Goal: Communication & Community: Answer question/provide support

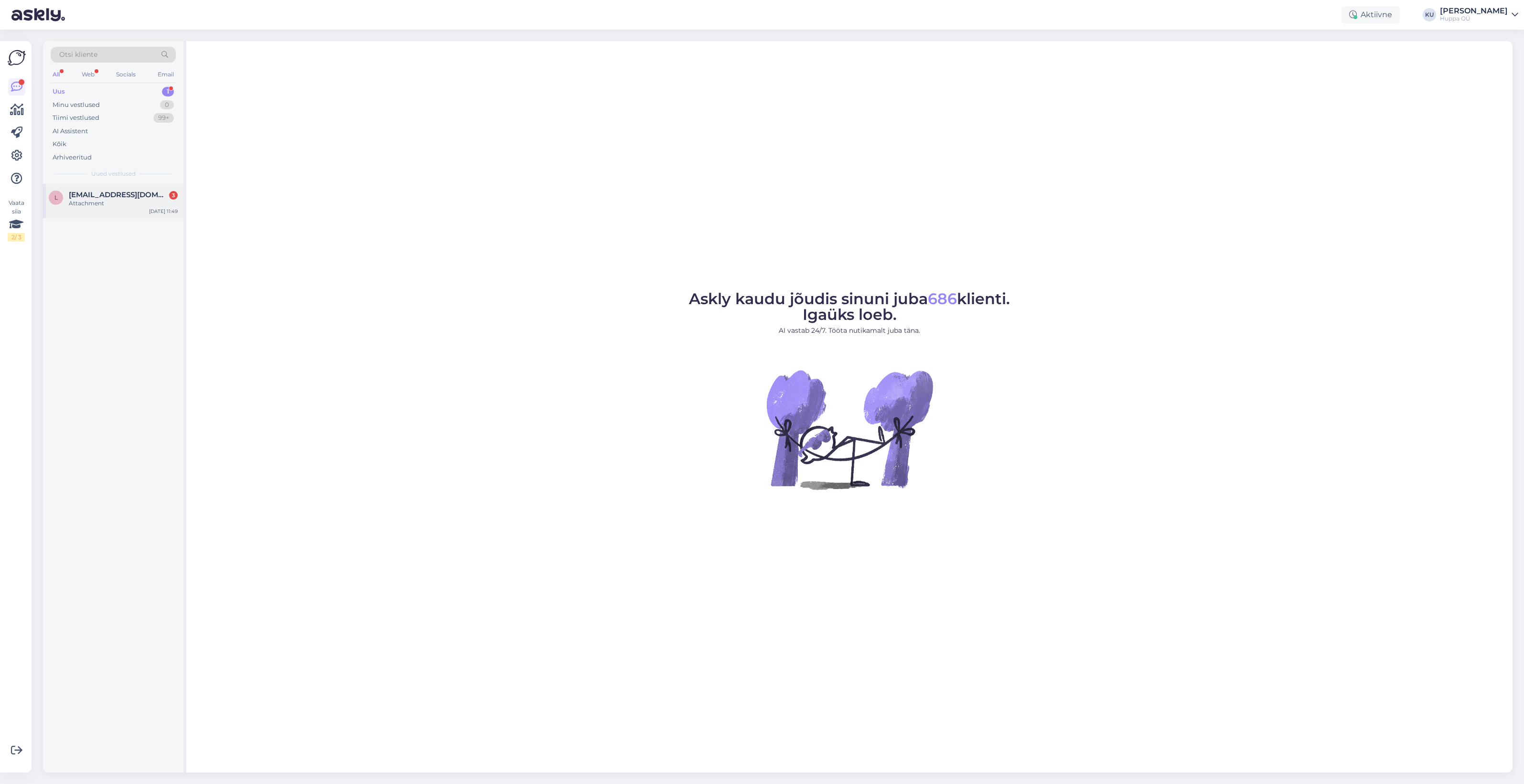
click at [81, 197] on span "[EMAIL_ADDRESS][DOMAIN_NAME]" at bounding box center [119, 195] width 99 height 9
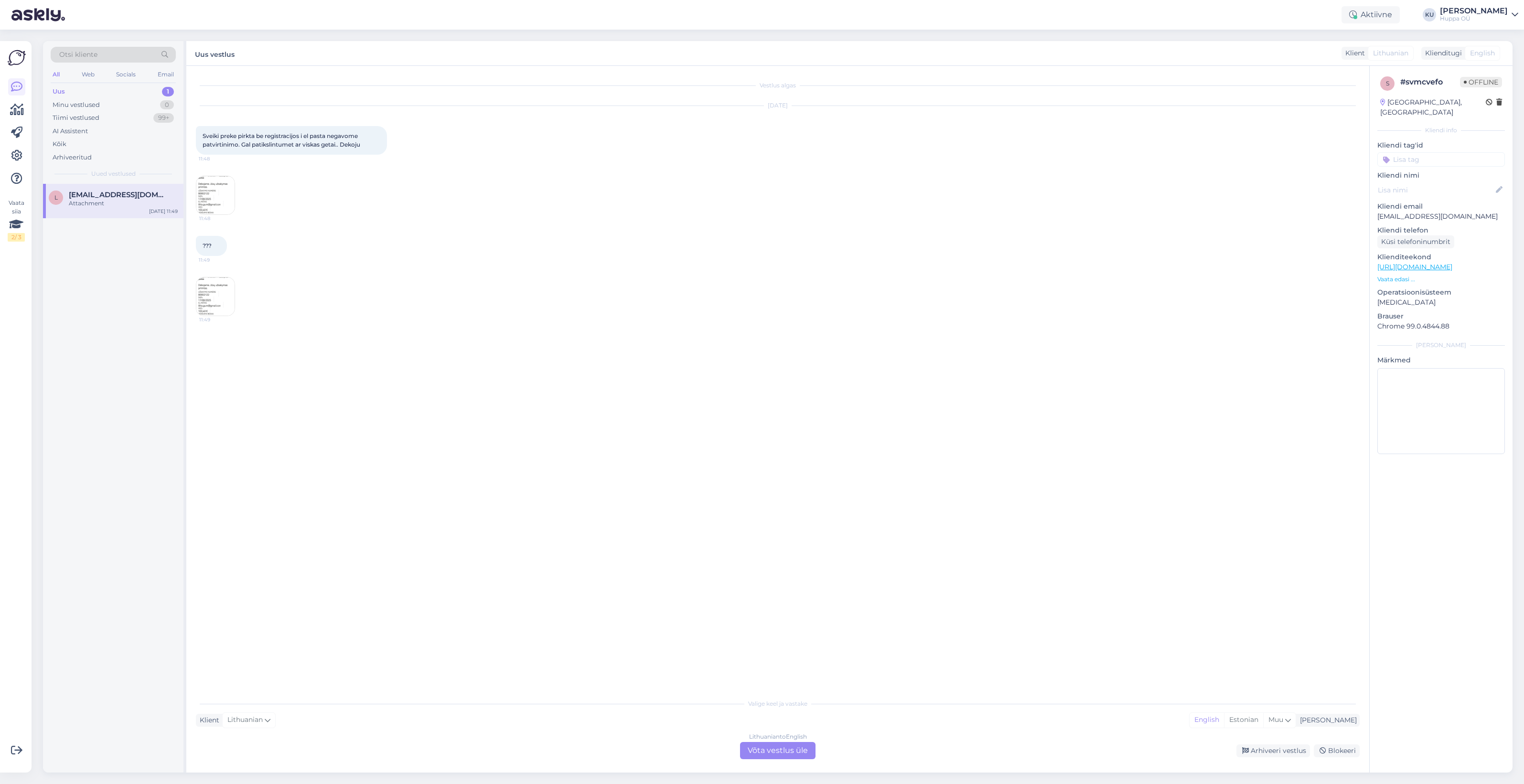
click at [784, 747] on div "Lithuanian to English Võta vestlus üle" at bounding box center [777, 751] width 75 height 17
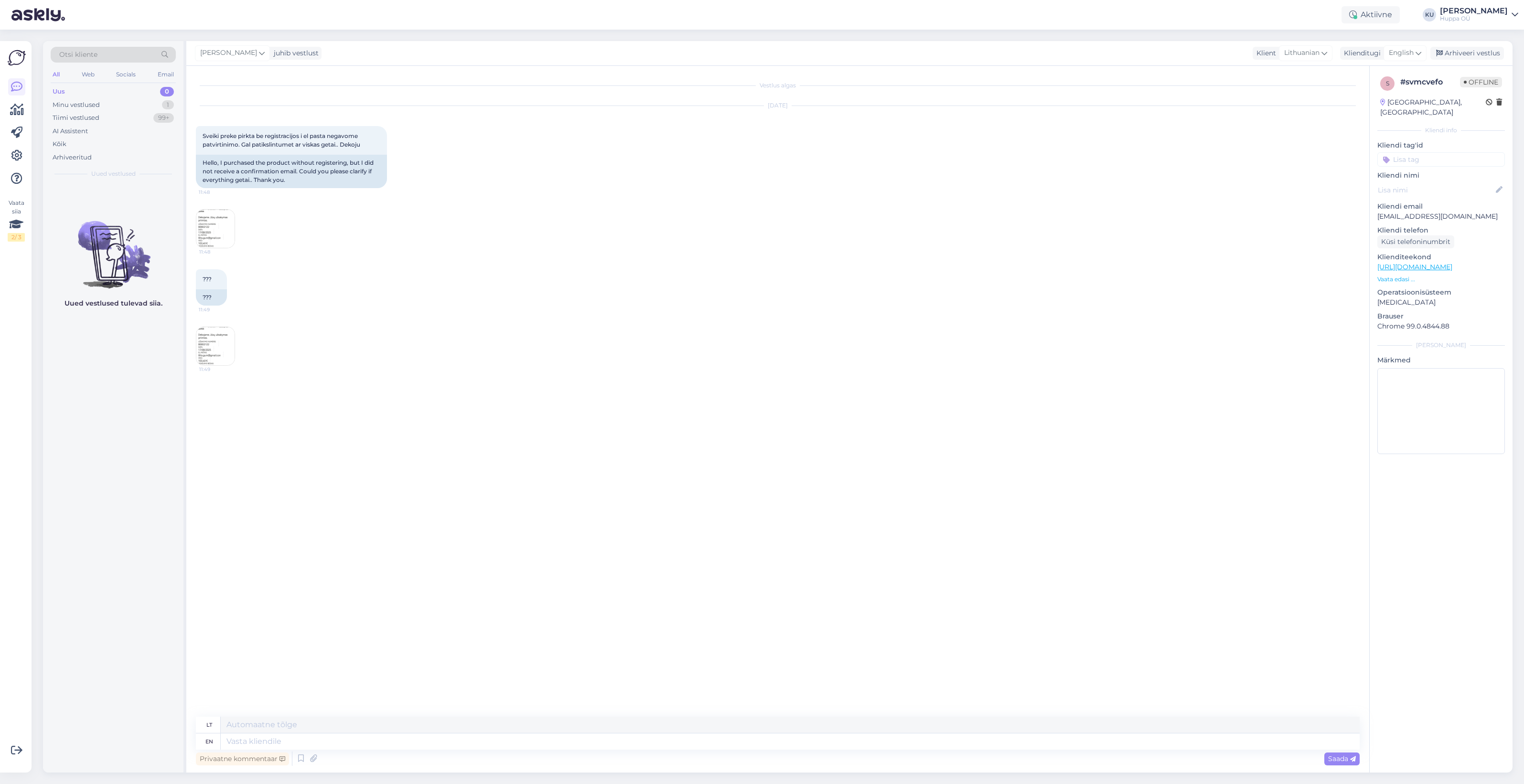
click at [218, 232] on img at bounding box center [215, 229] width 38 height 38
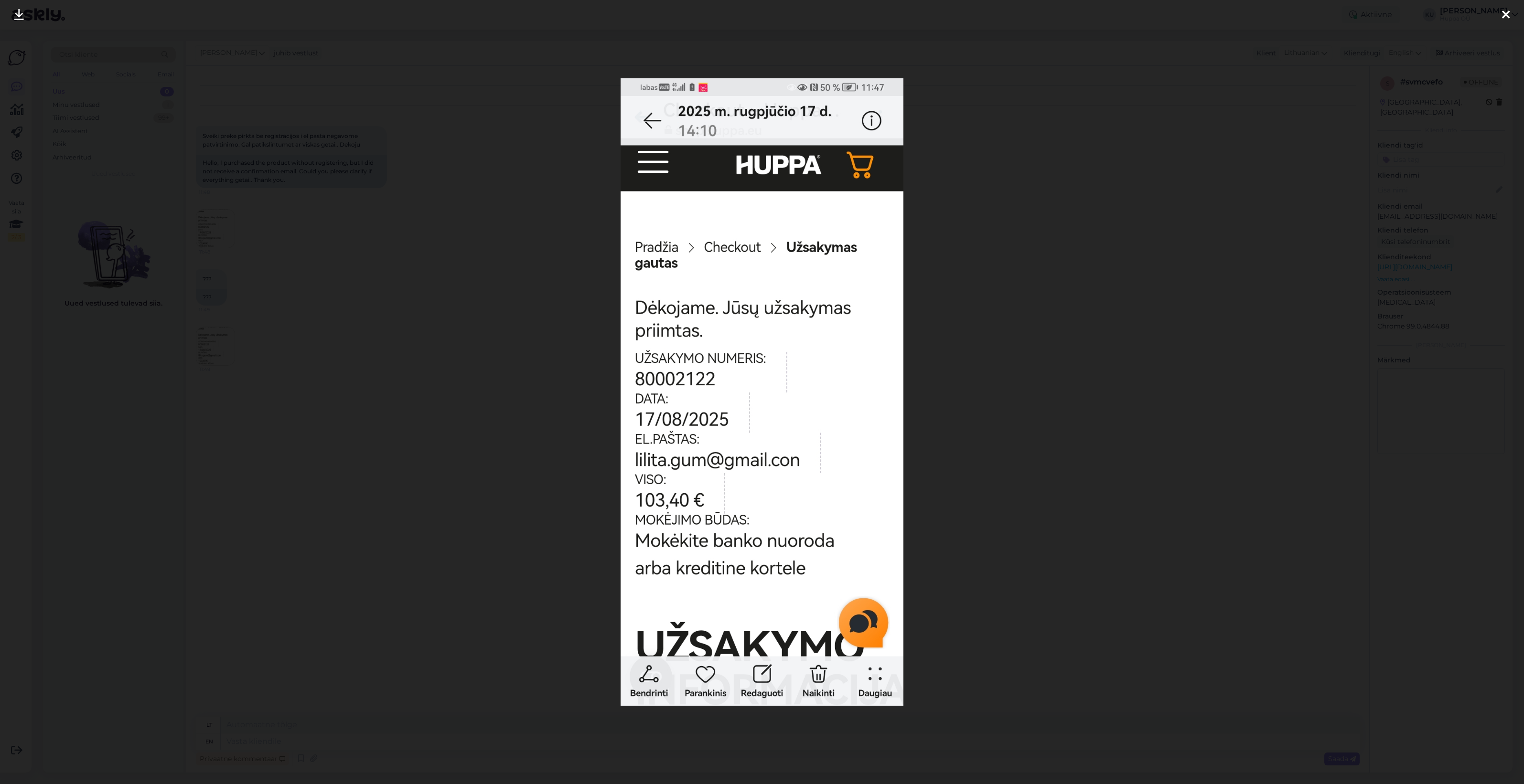
drag, startPoint x: 1006, startPoint y: 364, endPoint x: 867, endPoint y: 351, distance: 139.6
click at [1004, 363] on div at bounding box center [762, 392] width 1524 height 784
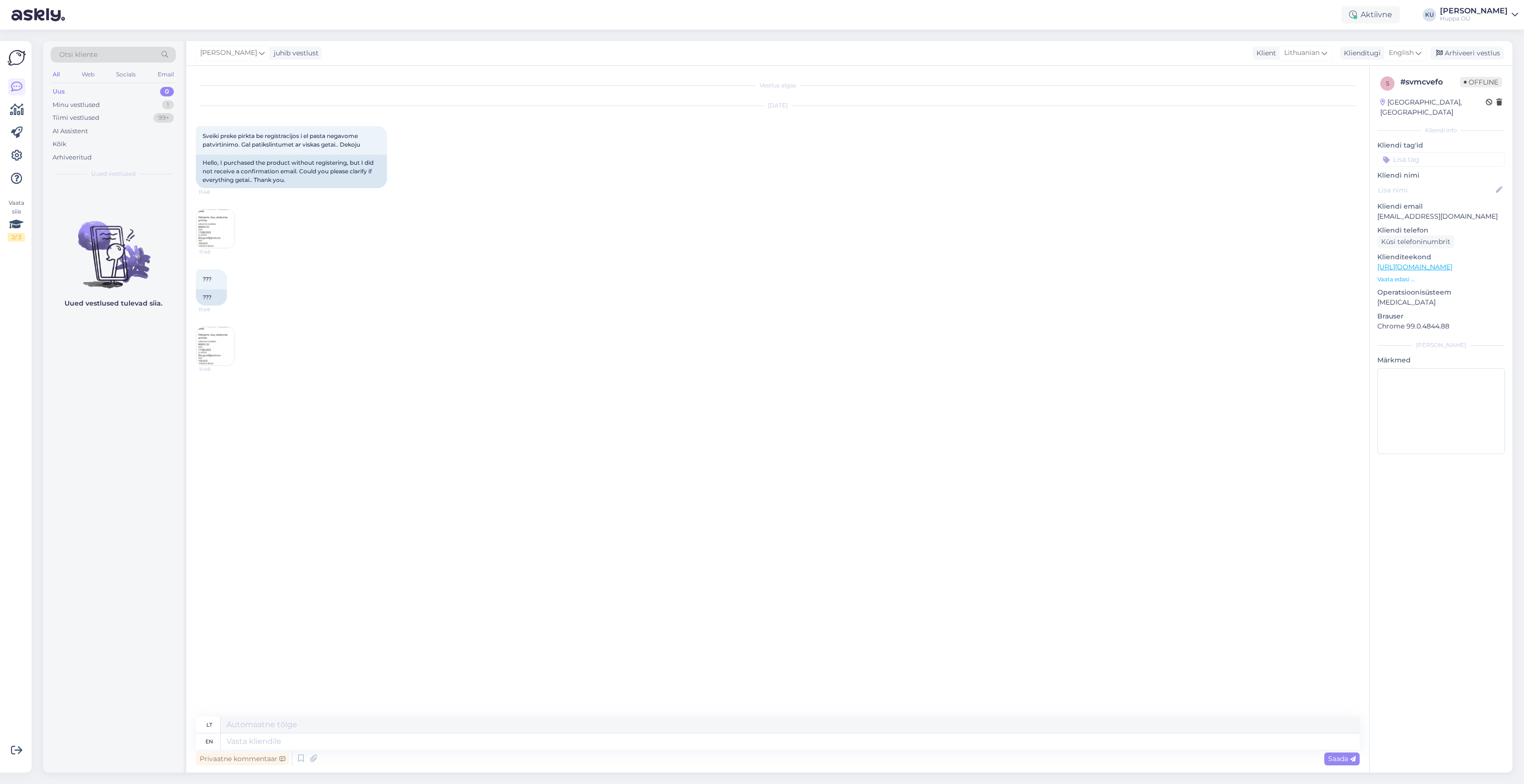
click at [214, 358] on img at bounding box center [215, 346] width 38 height 38
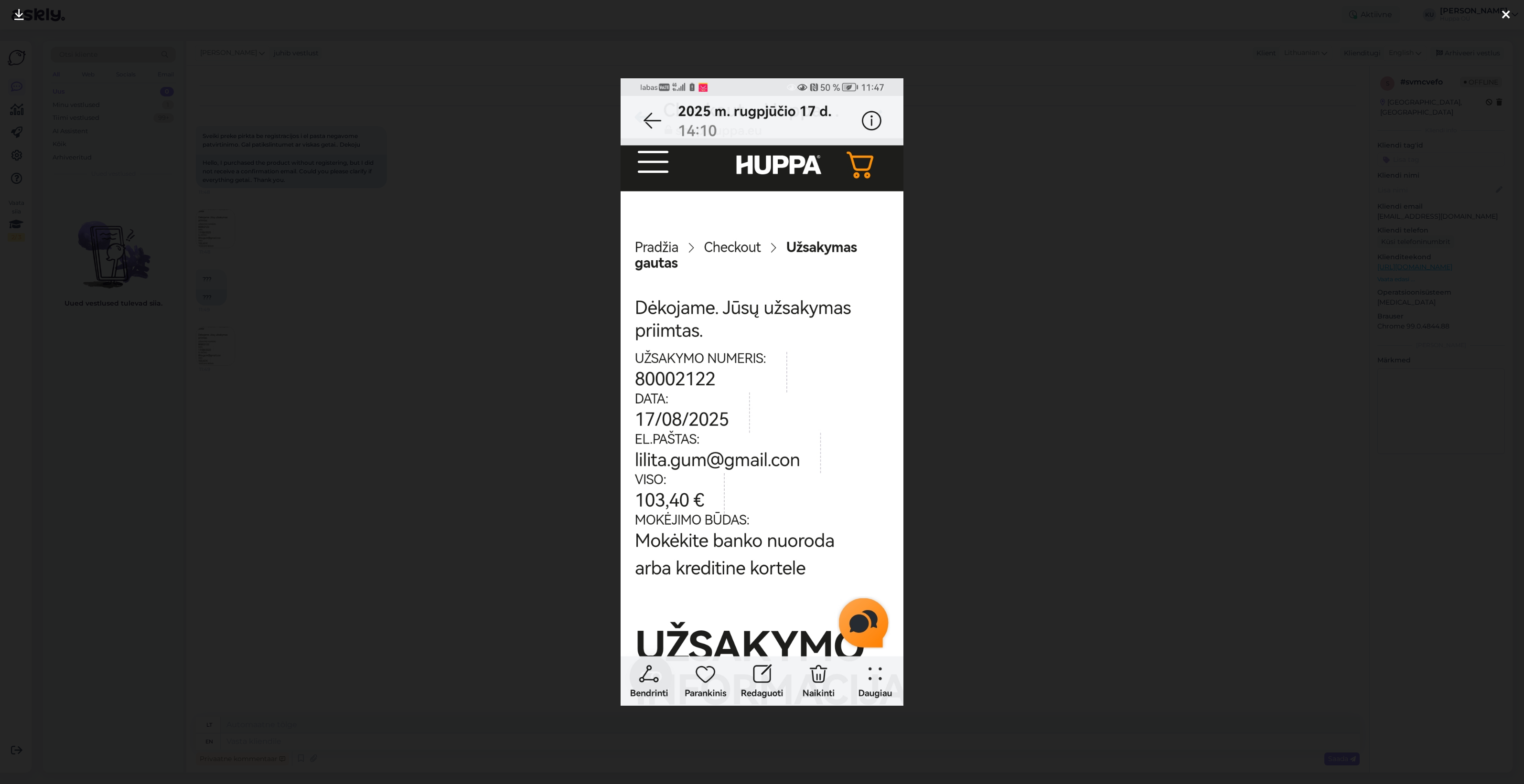
click at [980, 433] on div at bounding box center [762, 392] width 1524 height 784
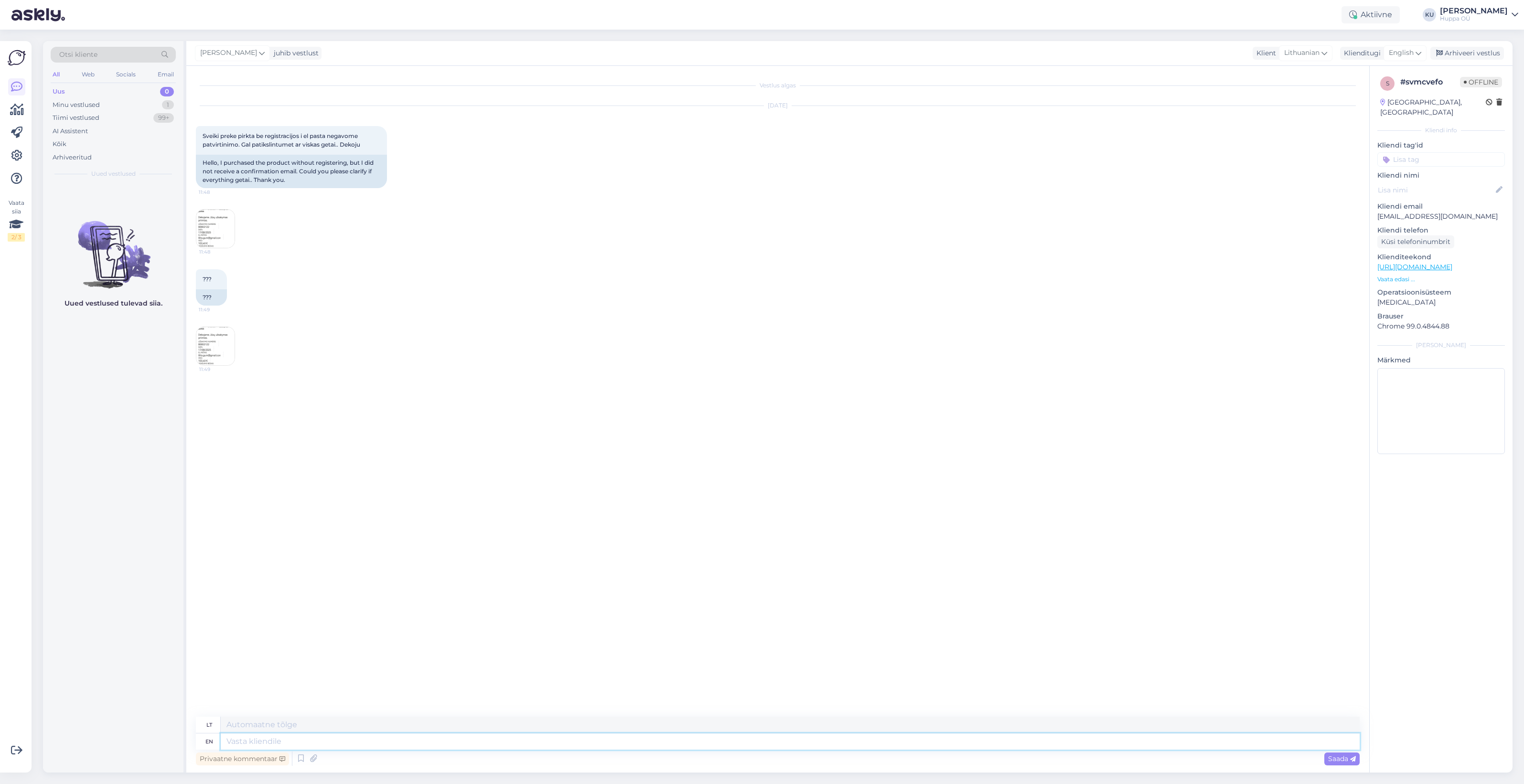
click at [241, 739] on textarea at bounding box center [790, 741] width 1139 height 16
type textarea "Hello!"
type textarea "Sveiki!"
type textarea "Hello! I w"
type textarea "Sveiki! Aš"
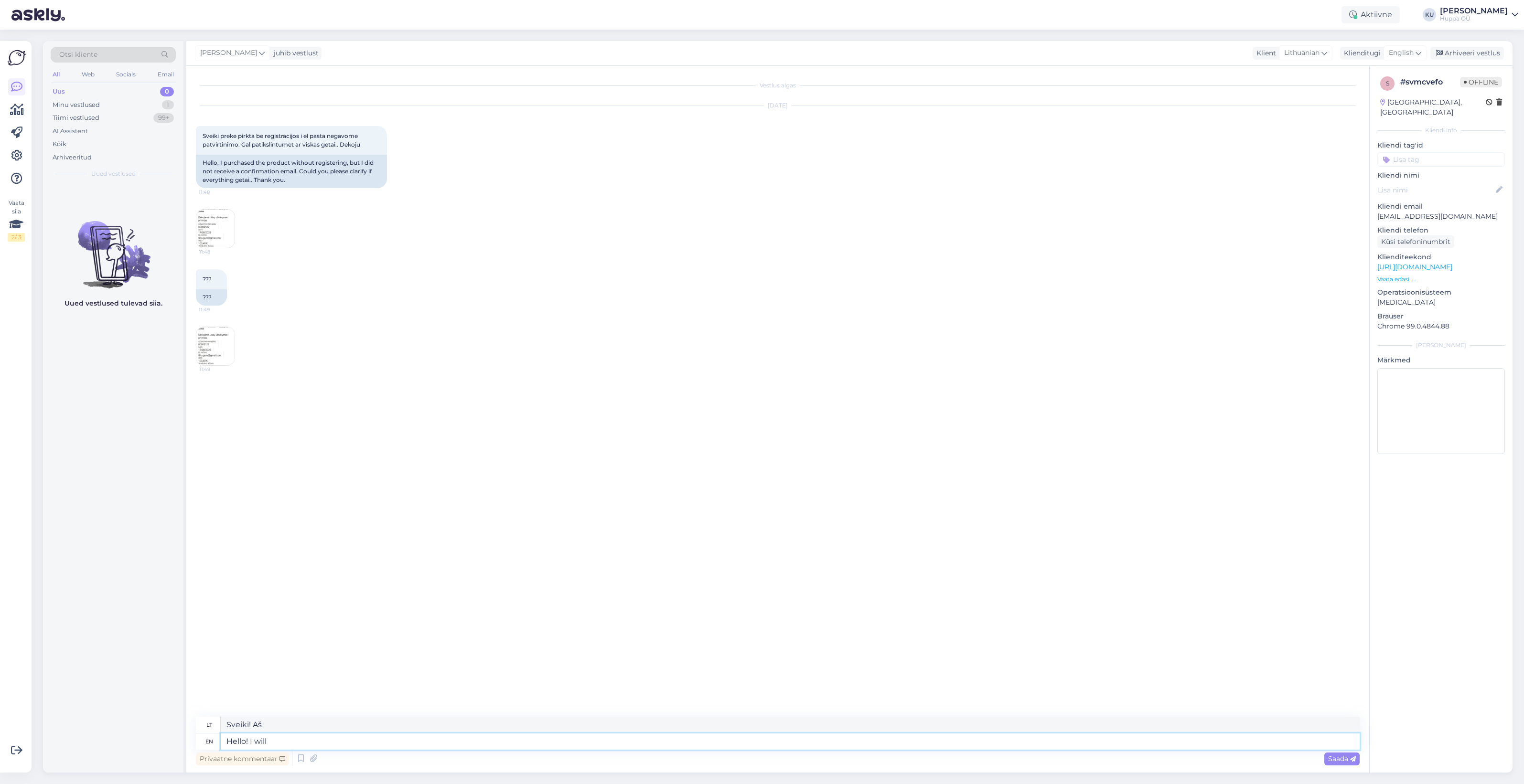
type textarea "Hello! I will c"
type textarea "Sveiki! Aš tai padarysiu."
type textarea "Hello! I will check, o"
type textarea "Sveiki! Patikrinsiu."
type textarea "Hello! I will check, one mo"
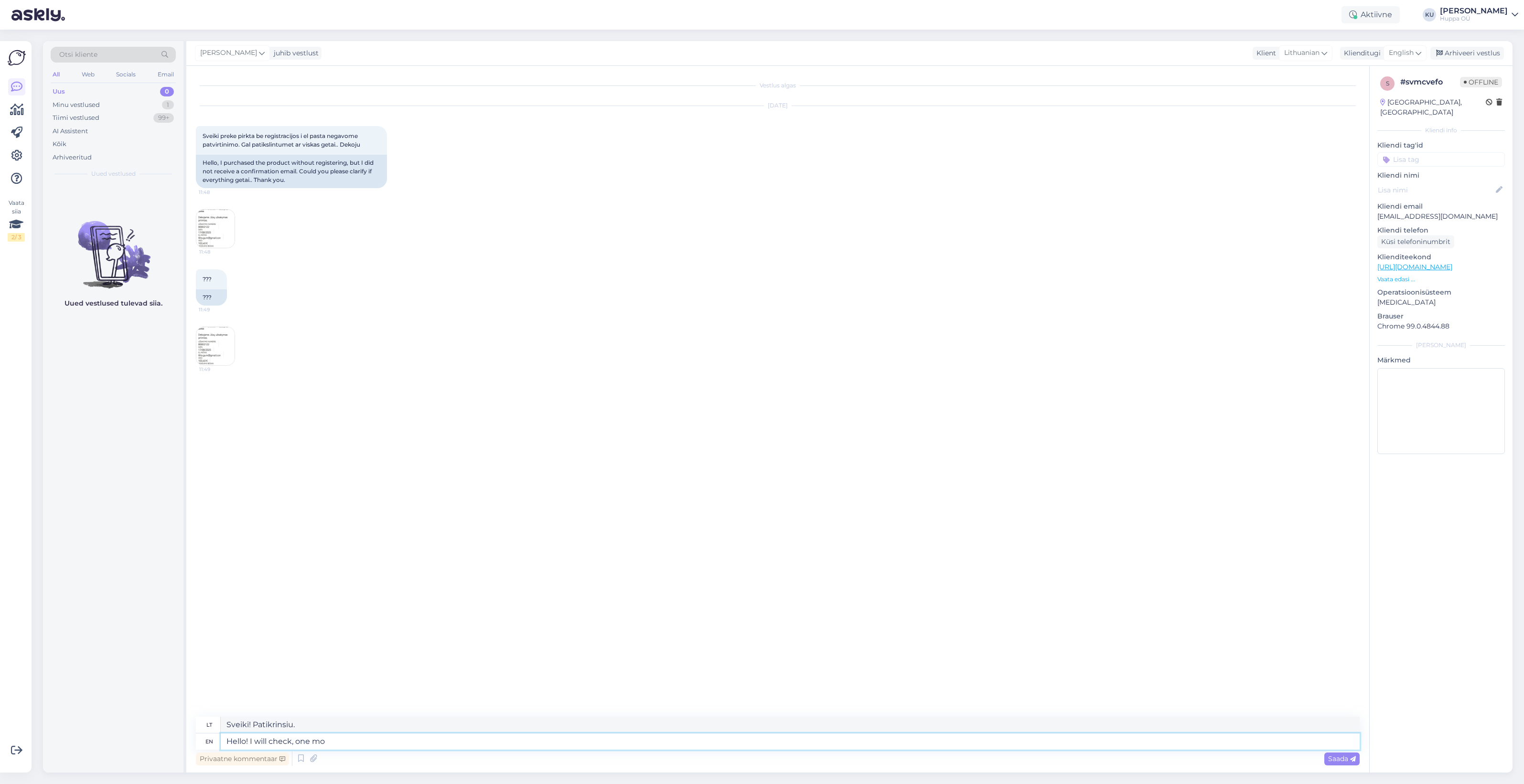
type textarea "Sveiki! Patikrinsiu, vieną"
type textarea "Hello! I will check, one moment"
type textarea "Sveiki! Patikrinsiu, tuoj pat"
type textarea "Hello! I will check, one moment"
click at [1334, 762] on span "Saada" at bounding box center [1341, 758] width 27 height 9
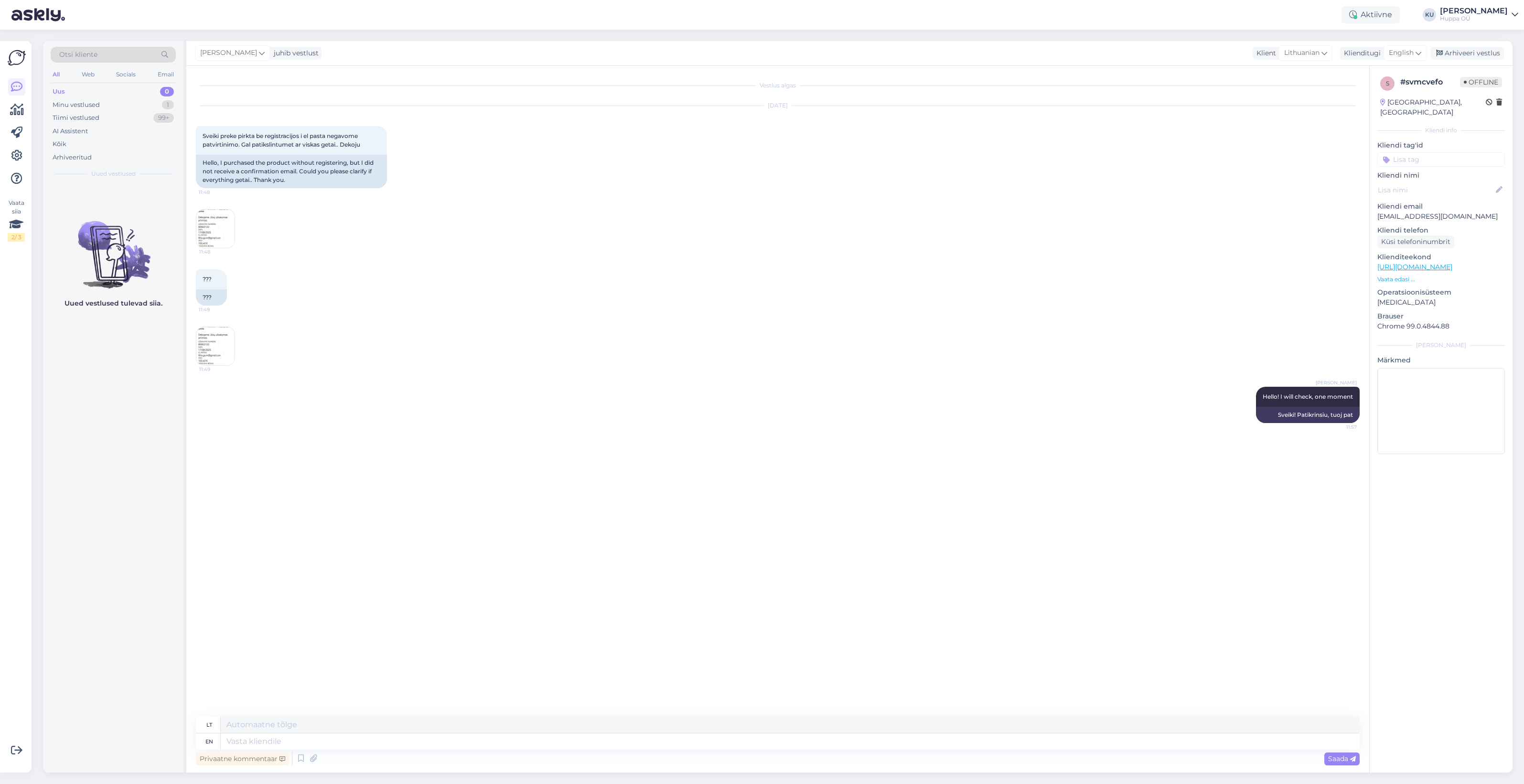
click at [221, 229] on img at bounding box center [215, 229] width 38 height 38
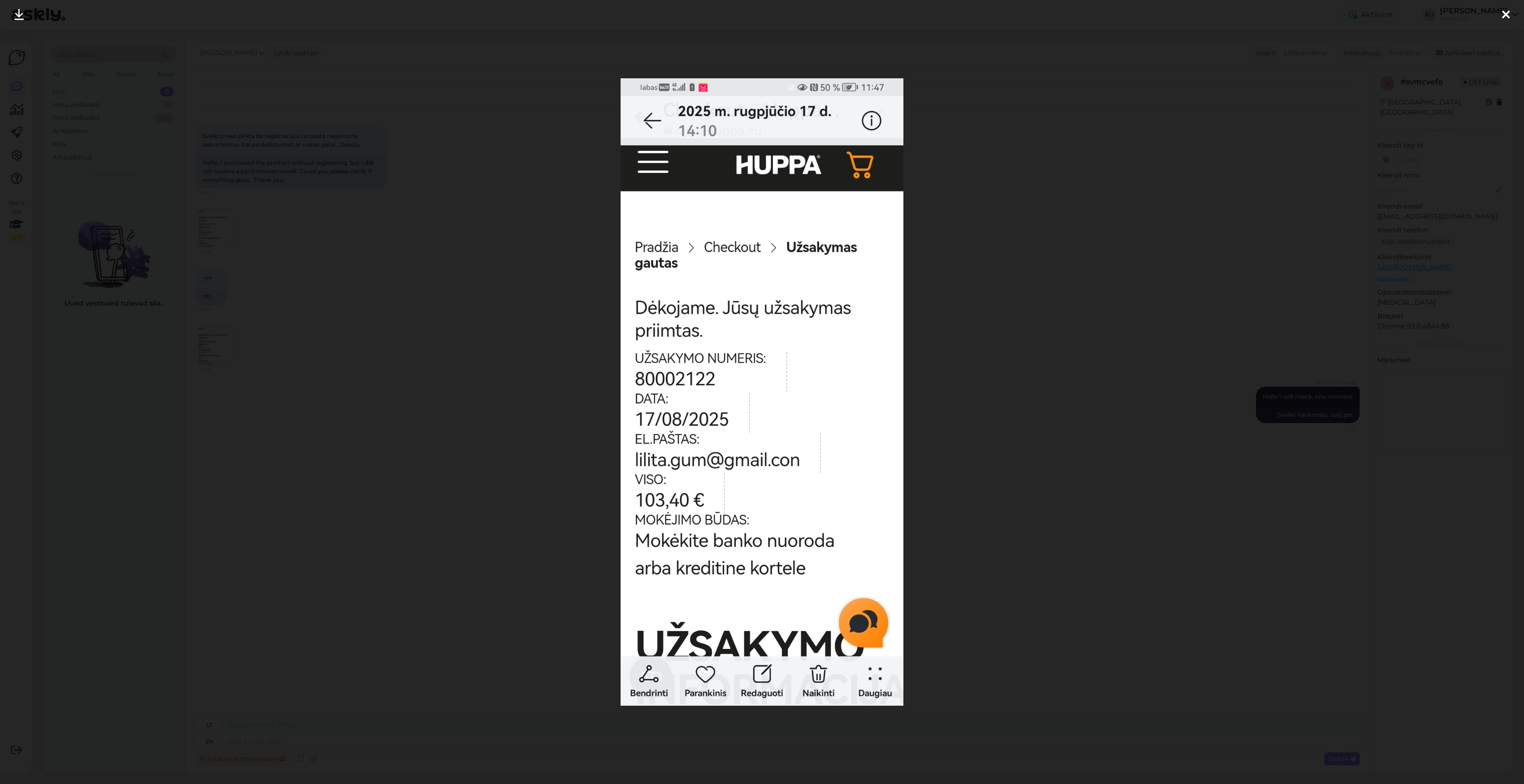
click at [1068, 450] on div at bounding box center [762, 392] width 1524 height 784
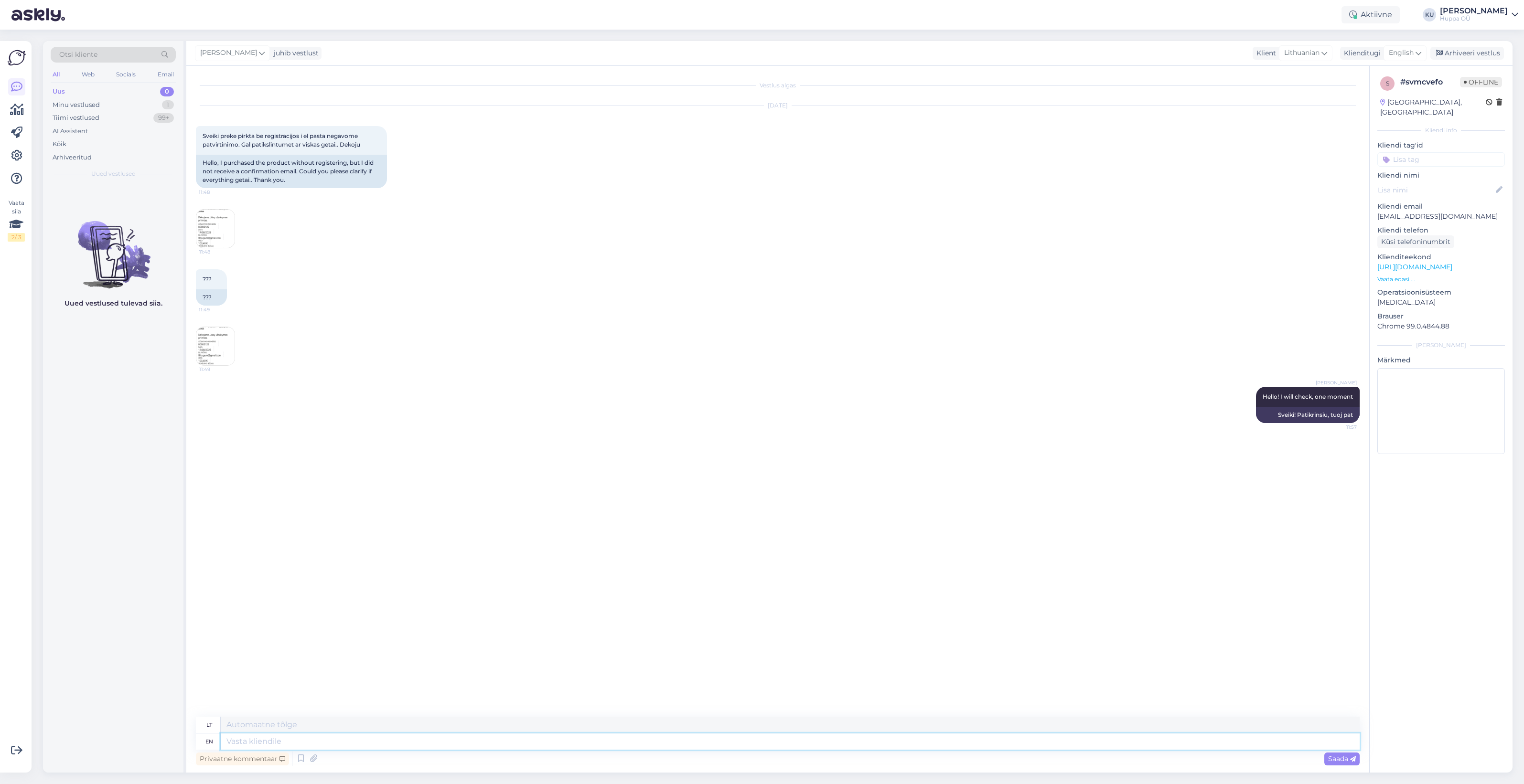
click at [261, 744] on textarea at bounding box center [790, 741] width 1139 height 16
type textarea "you h"
type textarea "tu"
type textarea "you had"
type textarea "tu turėjai"
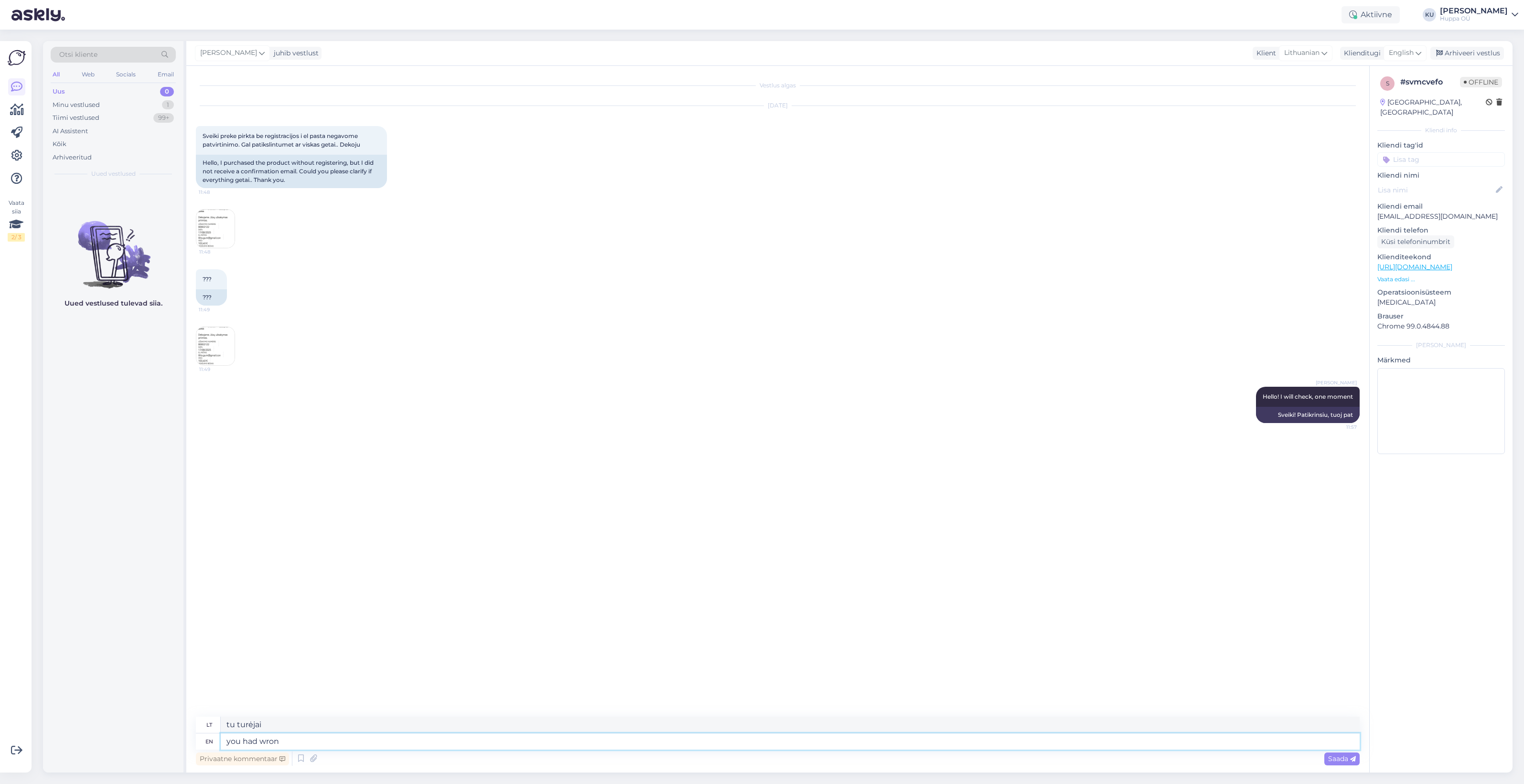
type textarea "you had wrong"
type textarea "tu klydai"
type textarea "you had wrong e-mail end"
type textarea "turėjote neteisingą el. pašto adresą"
type textarea "you had wrong e-mail ending"
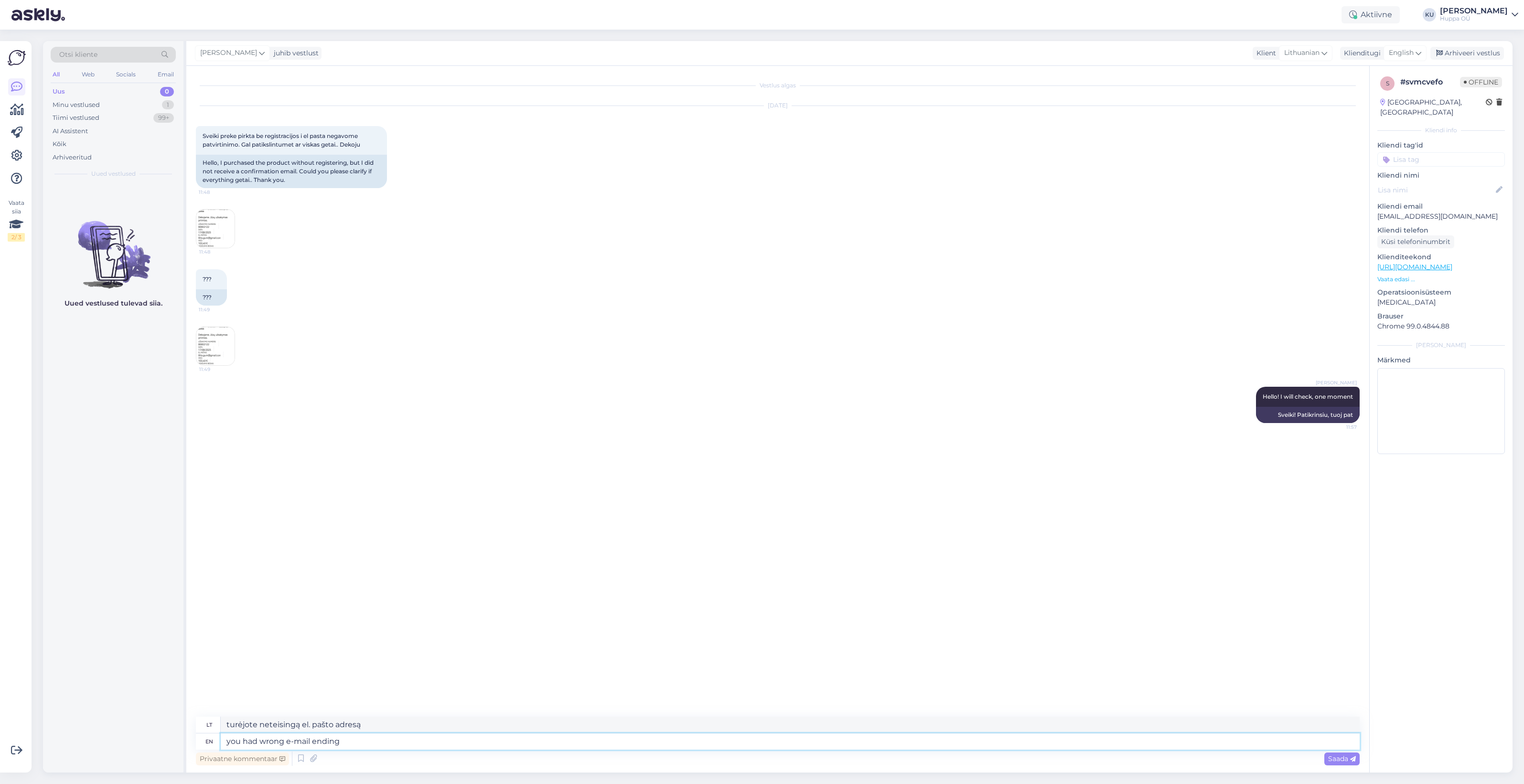
type textarea "Įvedėte neteisingą el. pašto pabaigą"
type textarea "you had wrong e-mail ending .con,"
type textarea "jūsų el. pašto adresas baigėsi .con neteisingai,"
type textarea "you had wrong e-mail ending .con, I'll f"
type textarea "Įvedėte neteisingą el. pašto adresą, [PERSON_NAME] baigiasi .con, aš tai padary…"
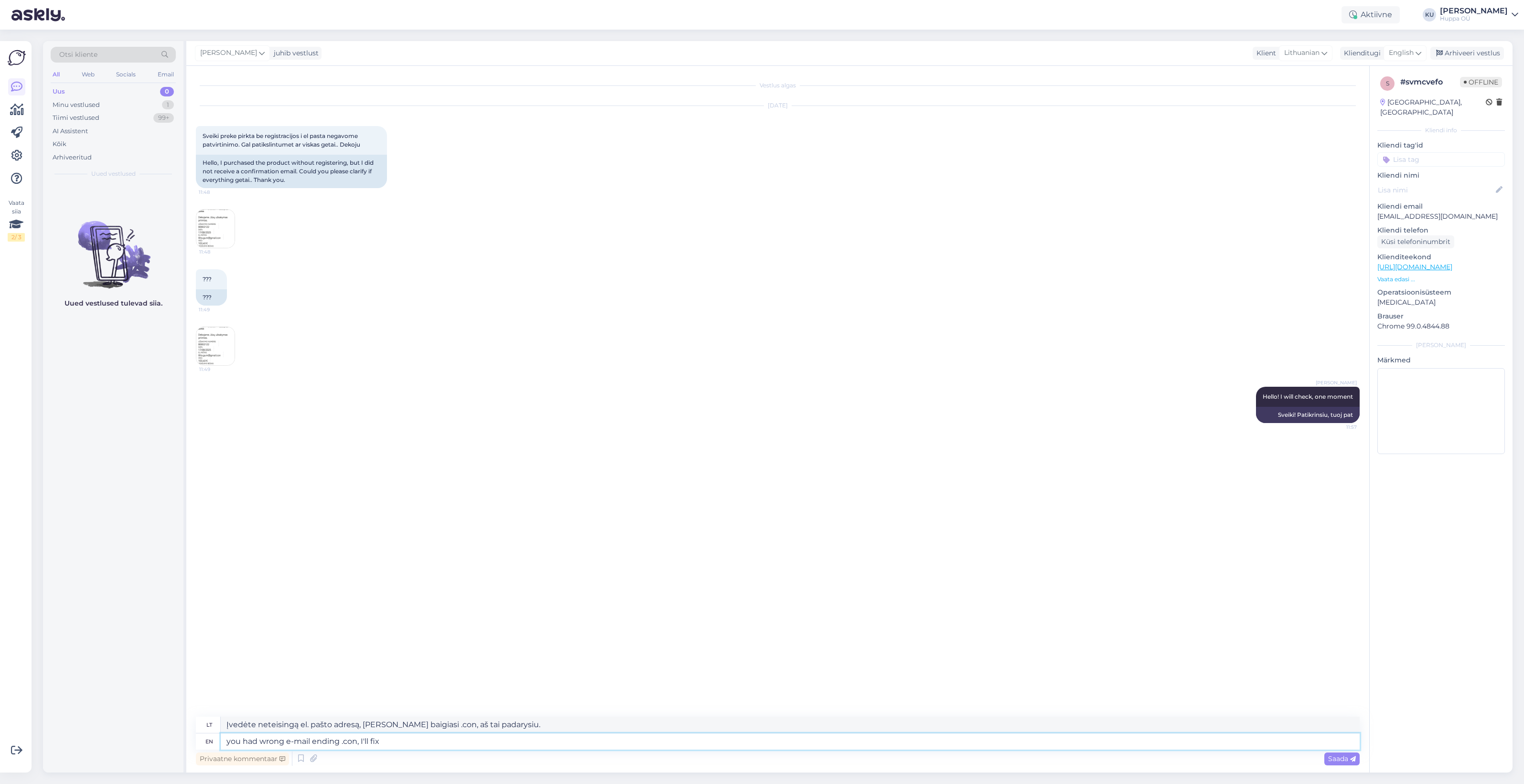
type textarea "you had wrong e-mail ending .con, I'll fix i"
type textarea "Įvedėte neteisingą el. pašto adresą su .con pabaiga, pataisysiu"
type textarea "you had wrong e-mail ending .con, I'll fix it a"
type textarea "Jūsų el. pašto adresas baigėsi .con neteisingai, aš jį ištaisysiu."
type textarea "you had wrong e-mail ending .con, I'll fix it and send t"
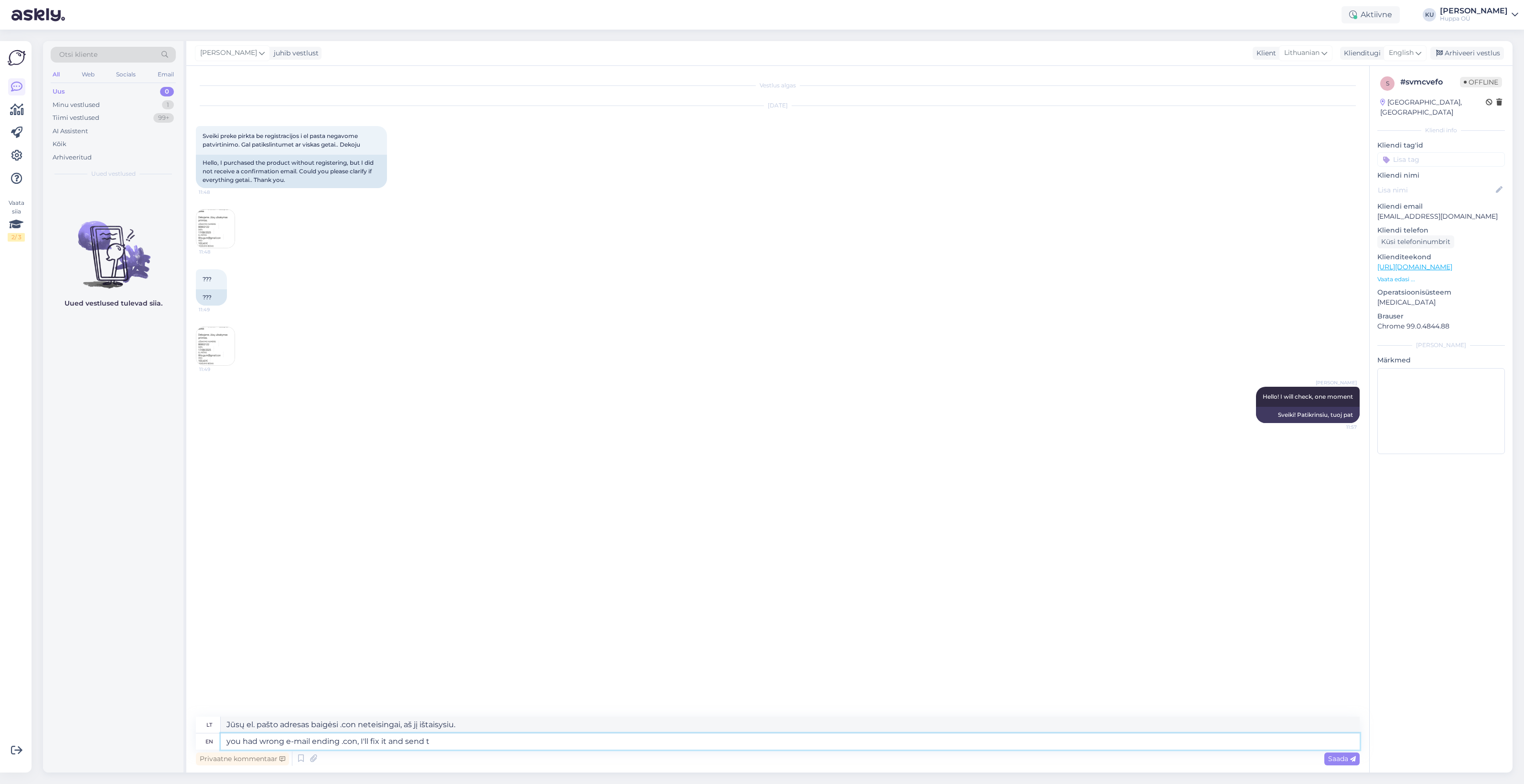
type textarea "Jūsų el. pašto adresas baigėsi .con neteisingai, pataisysiu ir išsiųsiu"
type textarea "you had wrong e-mail ending .con, I'll fix it and send the o"
type textarea "Jūsų el. pašto adresas baigėsi .con neteisingai, aš jį pataisysiu ir išsiųsiu"
type textarea "you had wrong e-mail ending .con, I'll fix it and send the order co"
type textarea "Jūsų el. pašto adresas, kurio galūnė yra .con, buvo neteisingas. Pataisysiu ir …"
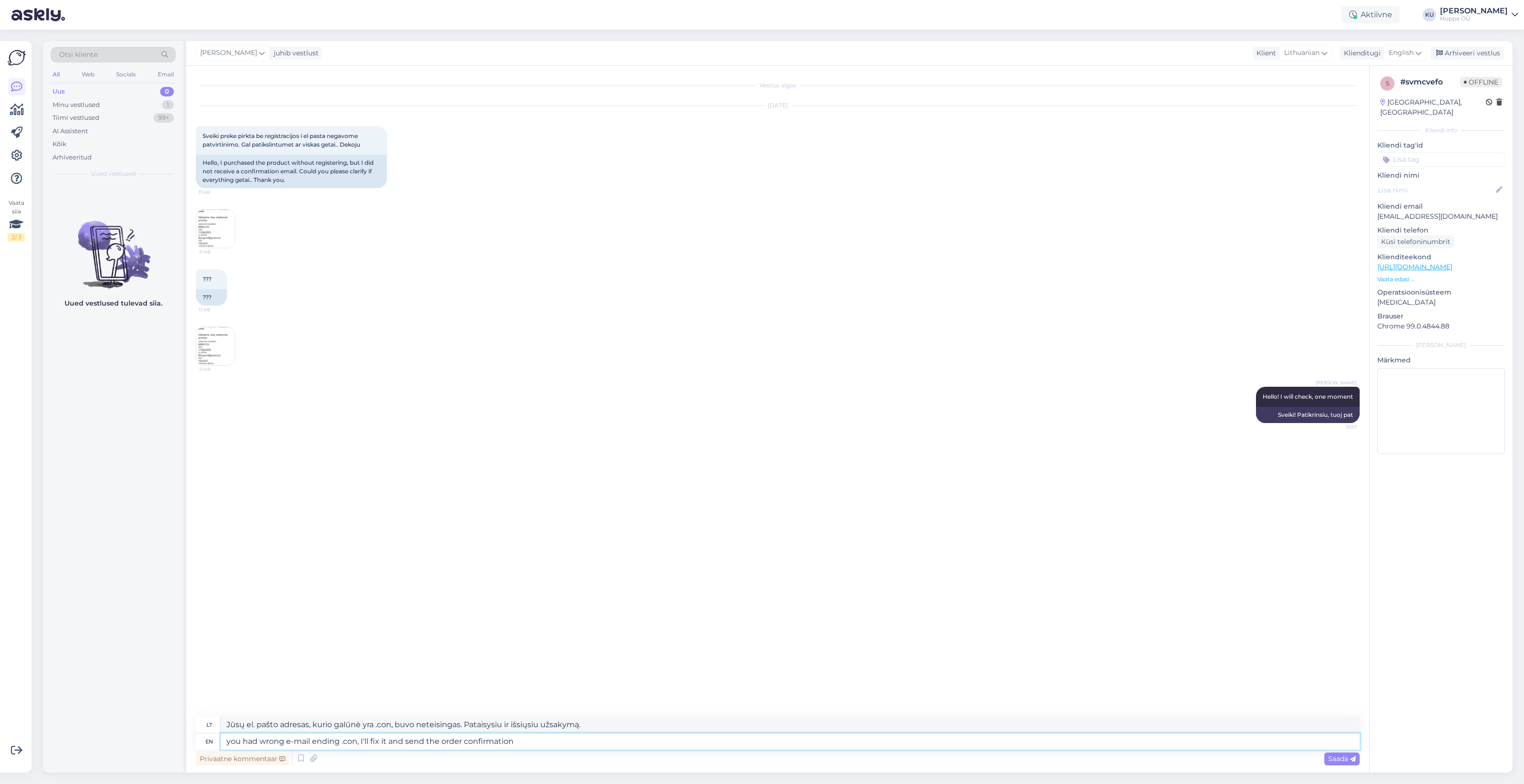
type textarea "you had wrong e-mail ending .con, I'll fix it and send the order confirmation"
type textarea "Jūsų el. pašto adresas, kurio galūnė yra .con, buvo neteisingas. Ištaisysiu tai…"
type textarea "you had wrong e-mail ending .con, I'll fix it and send the order confirmation :)"
type textarea "Jūsų el. pašto adresas, besibaigiantis .con, buvo neteisingai nurodytas, patais…"
type textarea "you had wrong e-mail ending .con, I'll fix it and send the order confirmation :)"
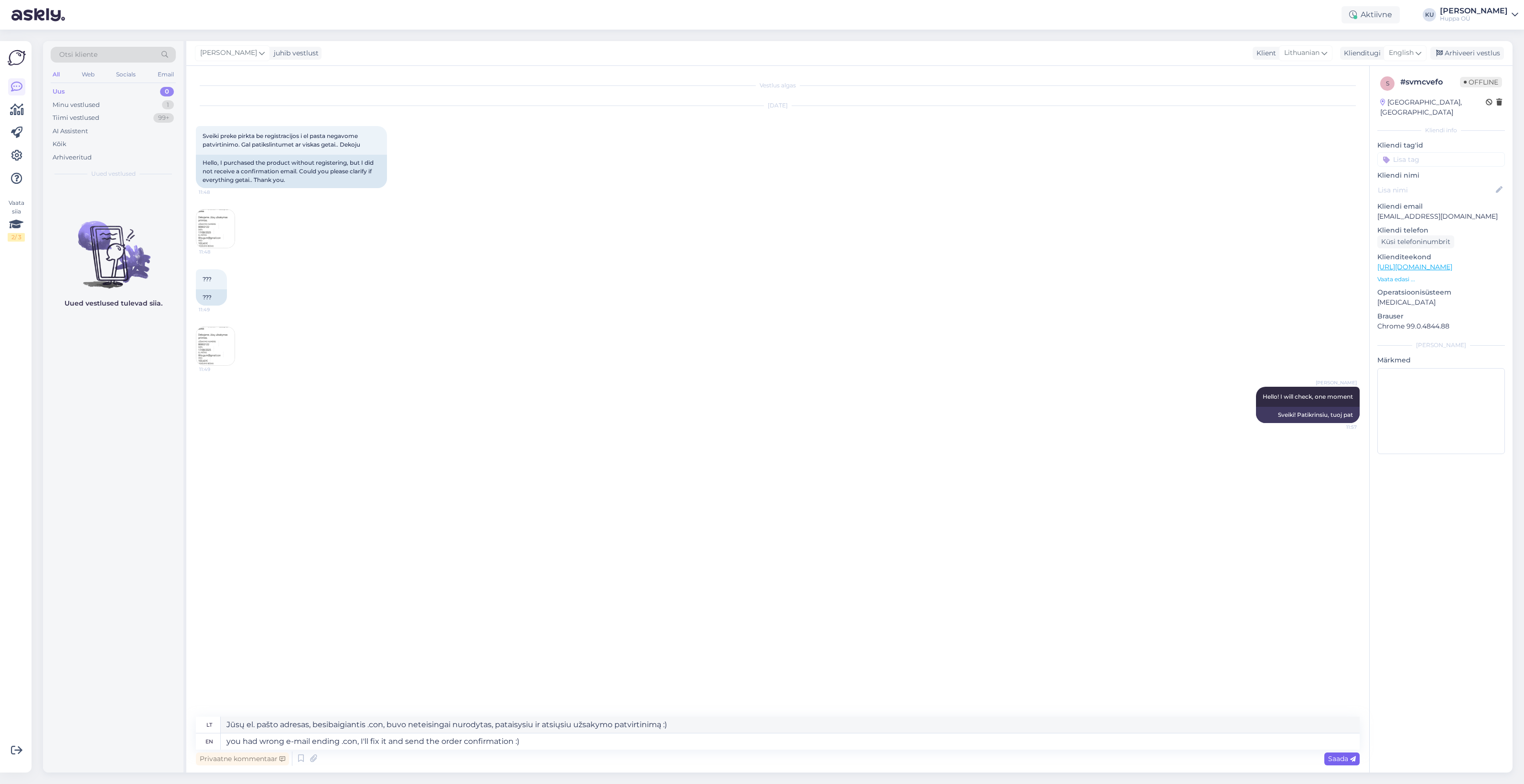
click at [1340, 758] on span "Saada" at bounding box center [1341, 758] width 27 height 9
